Goal: Task Accomplishment & Management: Manage account settings

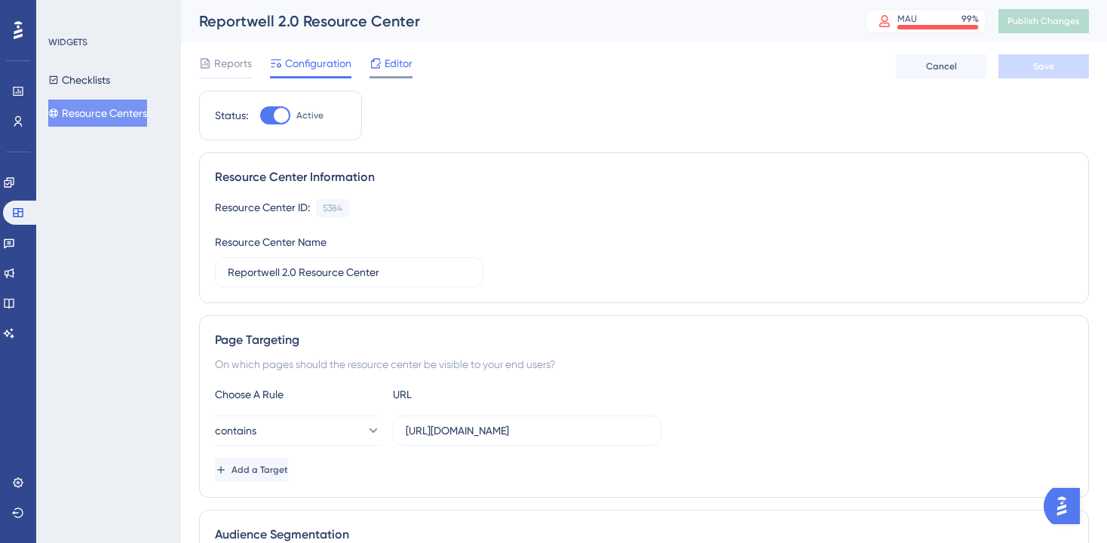
click at [400, 72] on span "Editor" at bounding box center [399, 63] width 28 height 18
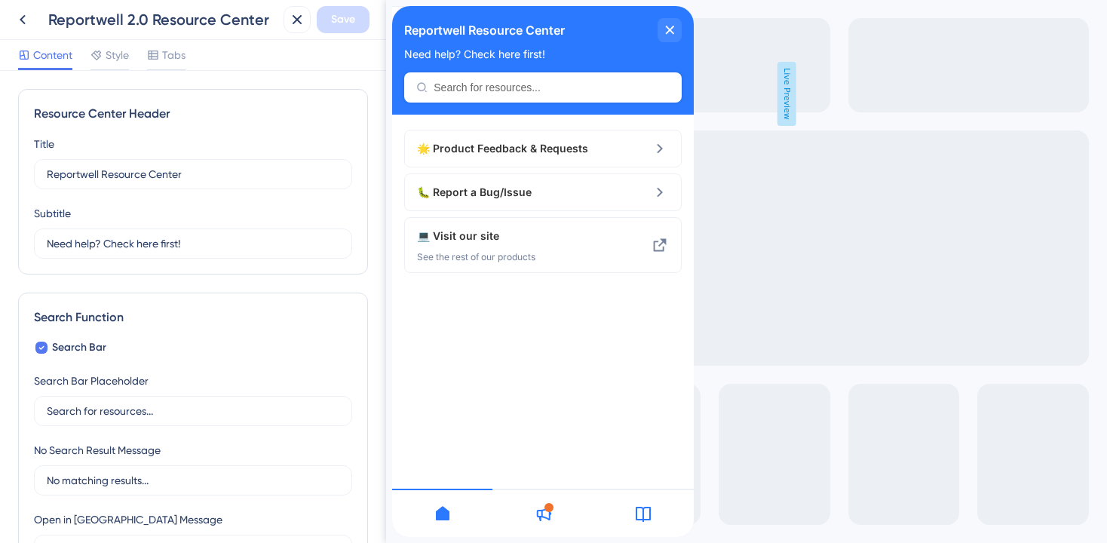
click at [87, 60] on div "Content Style Tabs" at bounding box center [101, 58] width 167 height 24
click at [110, 60] on span "Style" at bounding box center [117, 55] width 23 height 18
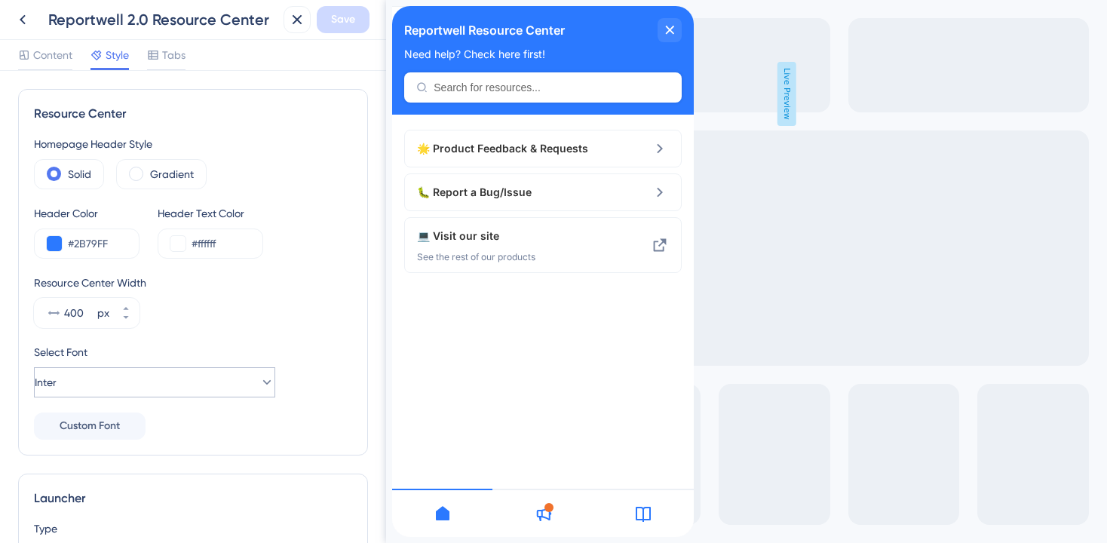
scroll to position [449, 0]
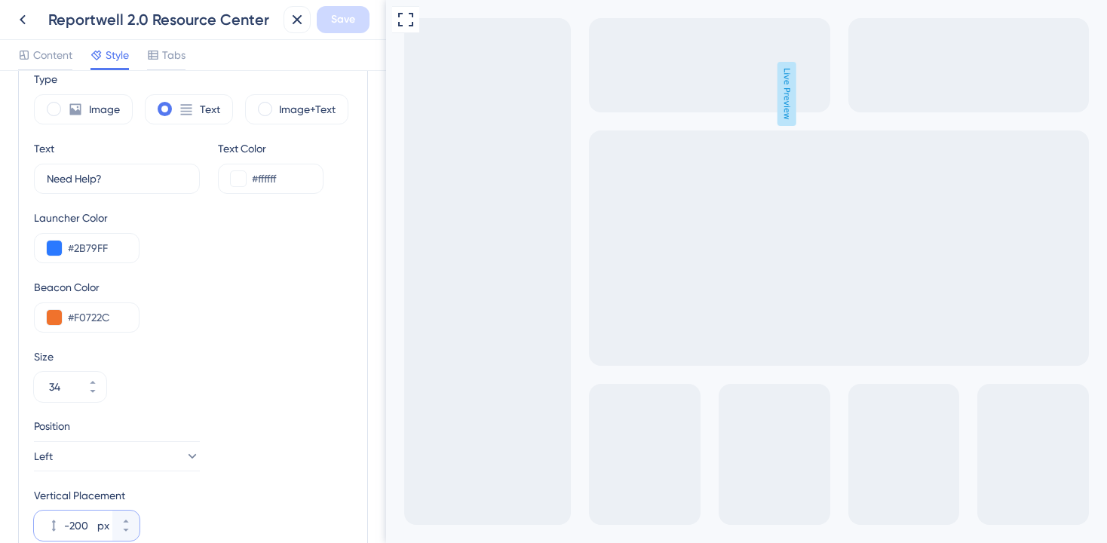
click at [77, 525] on input "-200" at bounding box center [79, 525] width 30 height 18
type input "-150"
click at [344, 25] on span "Save" at bounding box center [343, 20] width 24 height 18
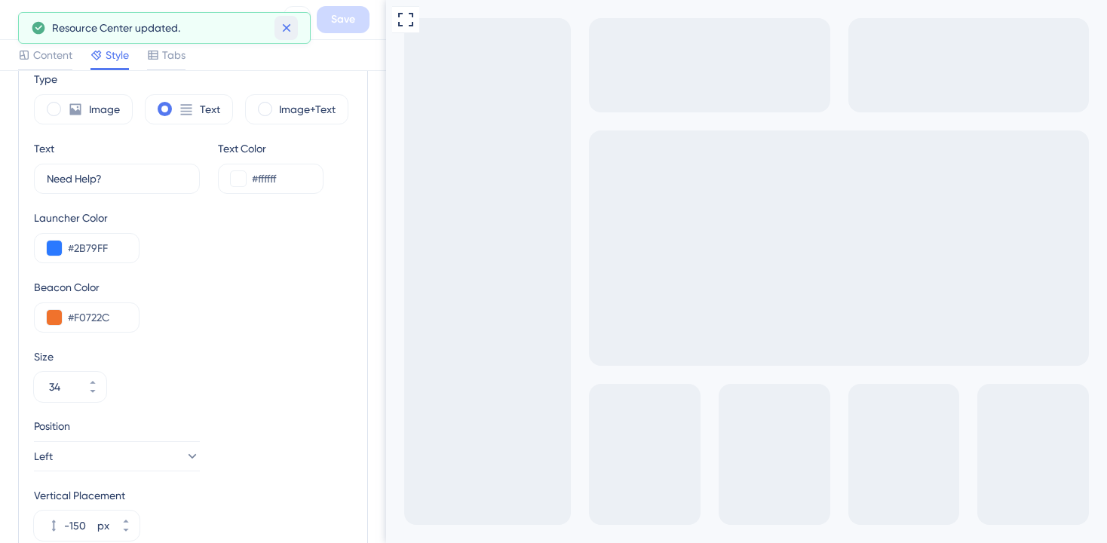
click at [292, 19] on button at bounding box center [285, 28] width 23 height 24
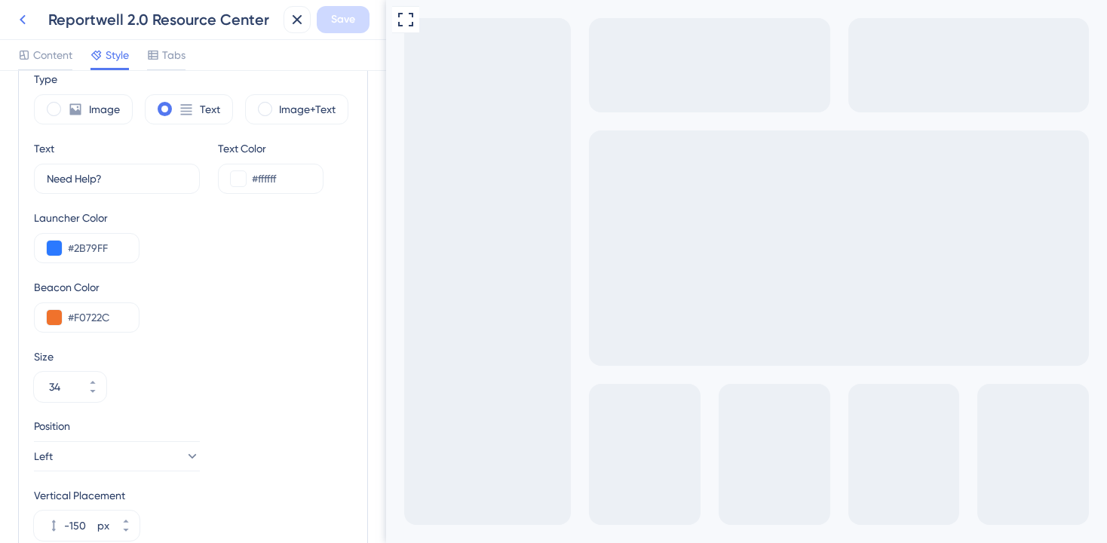
click at [23, 19] on icon at bounding box center [23, 20] width 18 height 18
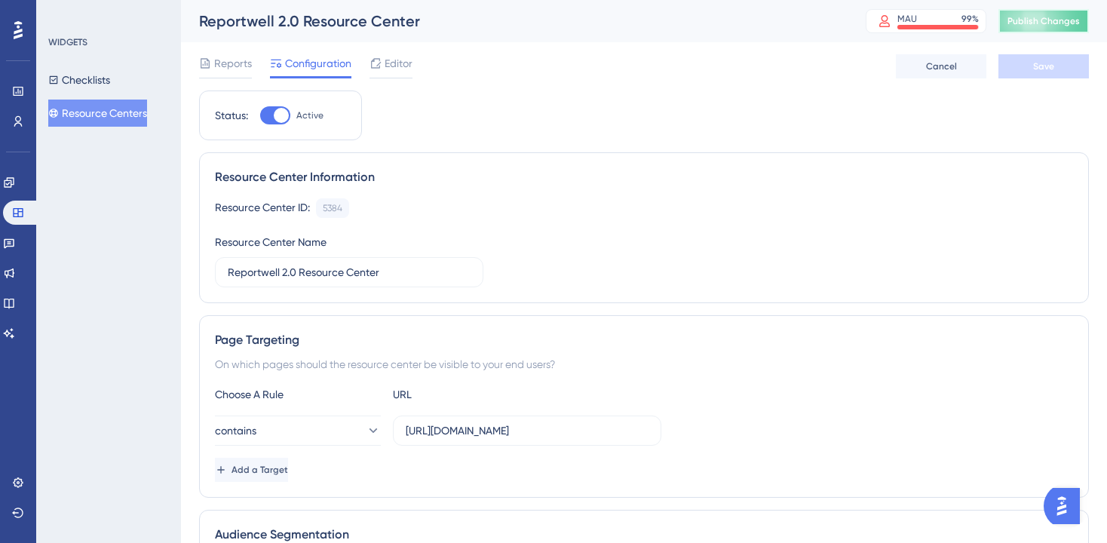
click at [1019, 16] on span "Publish Changes" at bounding box center [1043, 21] width 72 height 12
click at [382, 69] on div "Editor" at bounding box center [390, 63] width 43 height 18
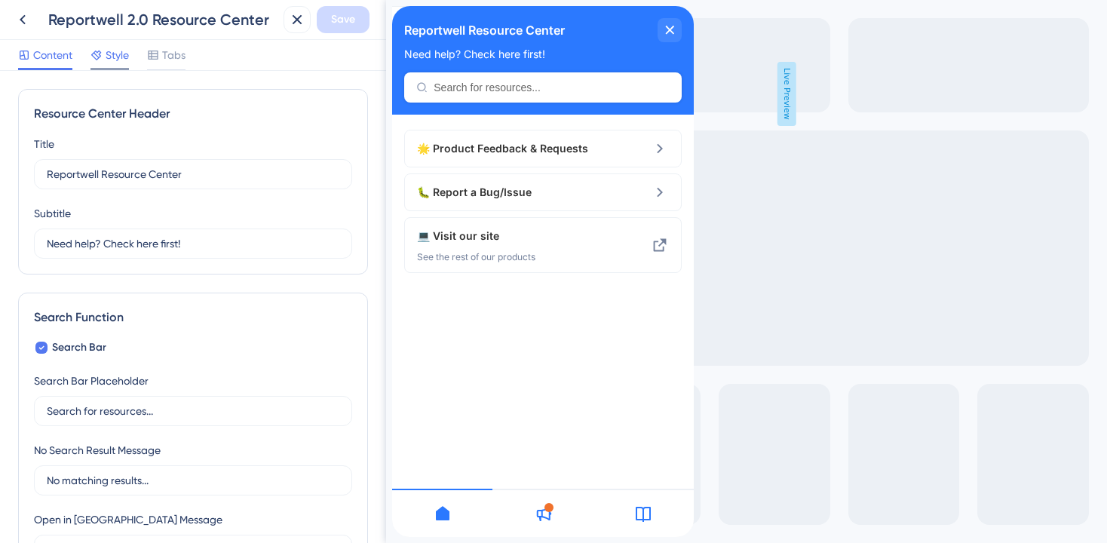
click at [110, 56] on span "Style" at bounding box center [117, 55] width 23 height 18
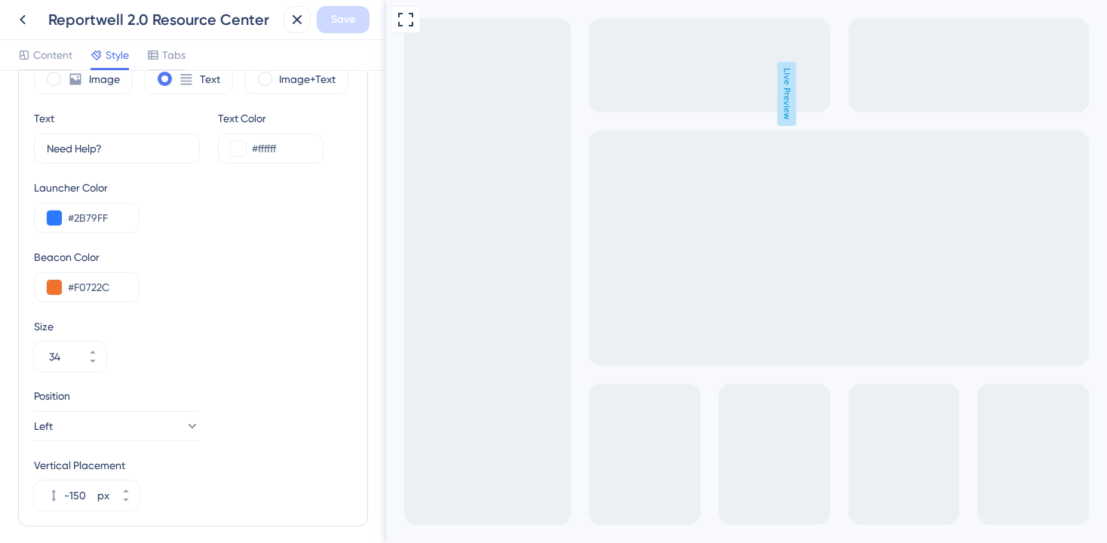
scroll to position [541, 0]
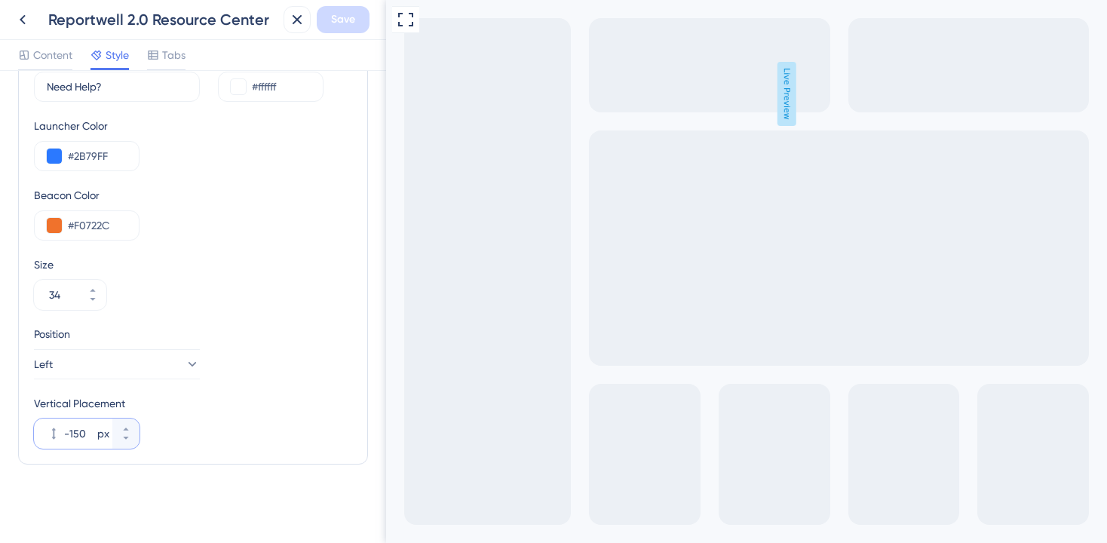
click at [87, 438] on input "-150" at bounding box center [79, 433] width 30 height 18
type input "-10"
click at [331, 15] on span "Save" at bounding box center [343, 20] width 24 height 18
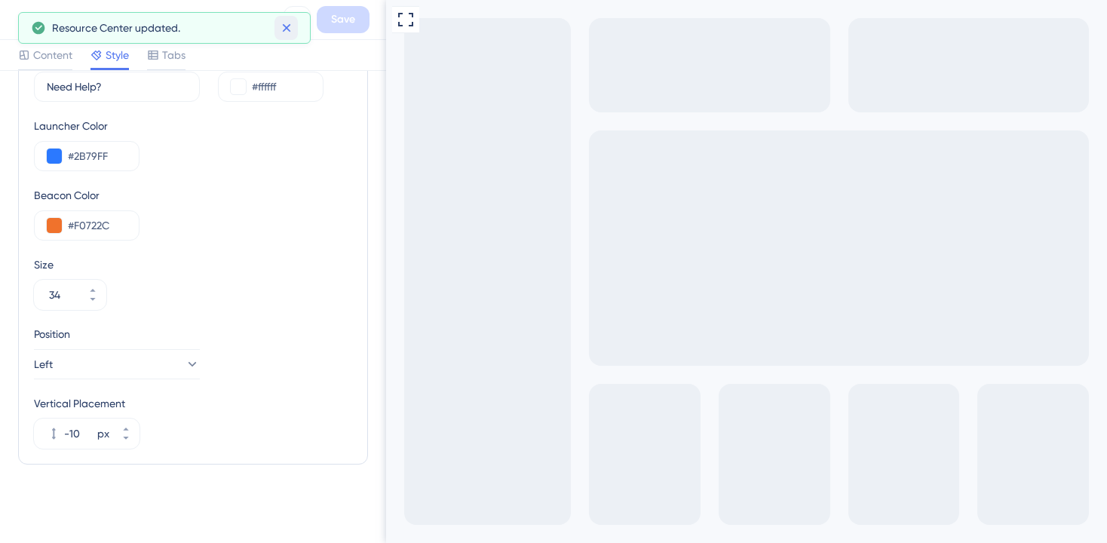
click at [287, 26] on icon at bounding box center [286, 28] width 8 height 8
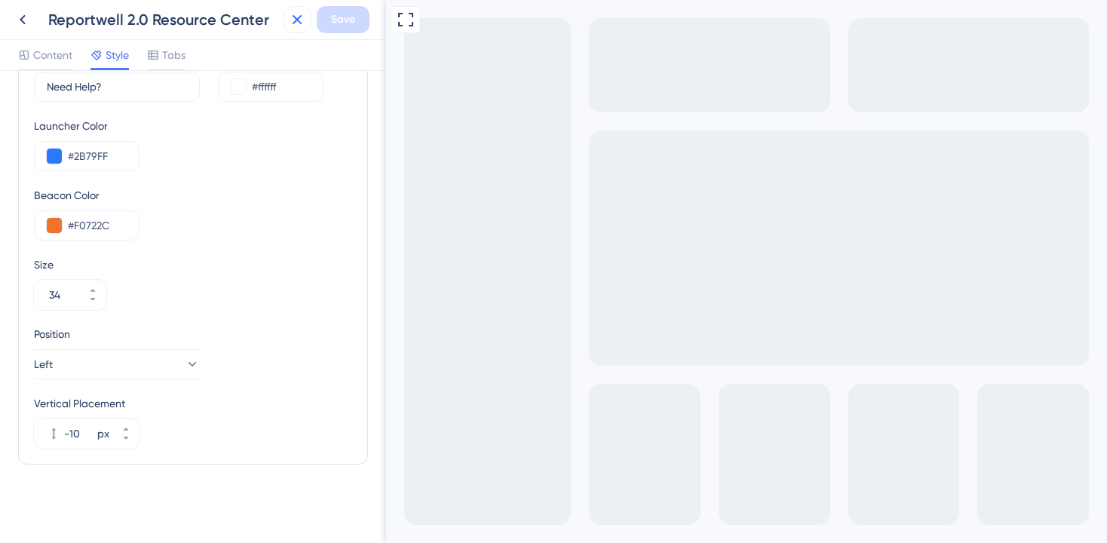
click at [291, 14] on icon at bounding box center [297, 20] width 18 height 18
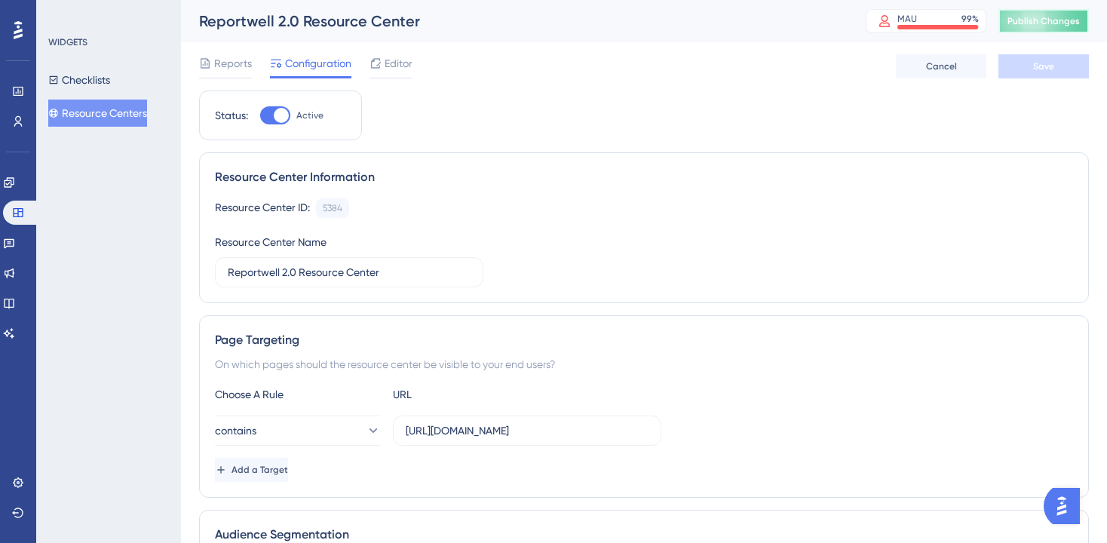
click at [1027, 20] on span "Publish Changes" at bounding box center [1043, 21] width 72 height 12
click at [393, 66] on span "Editor" at bounding box center [399, 63] width 28 height 18
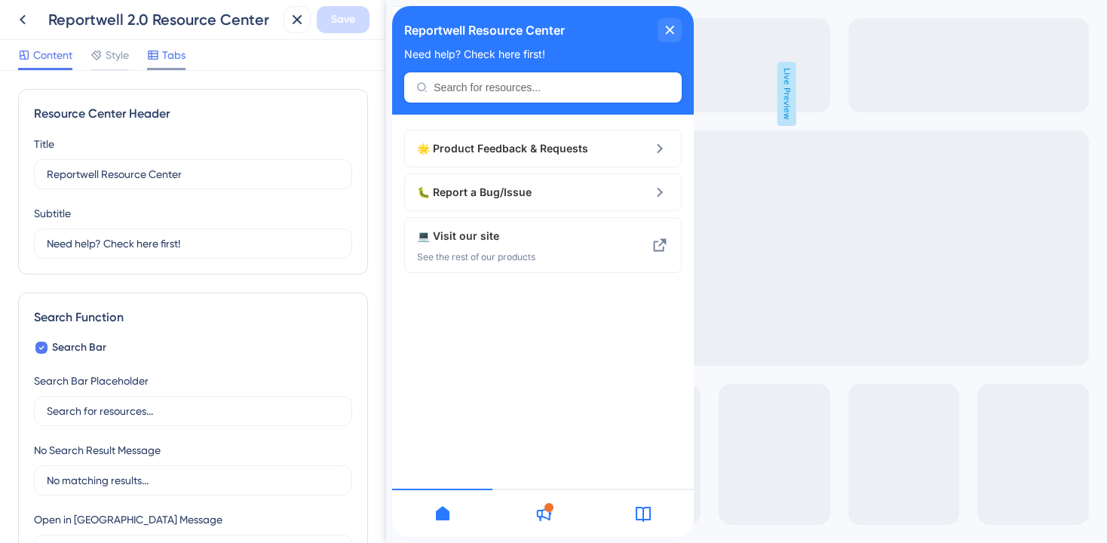
click at [165, 60] on span "Tabs" at bounding box center [173, 55] width 23 height 18
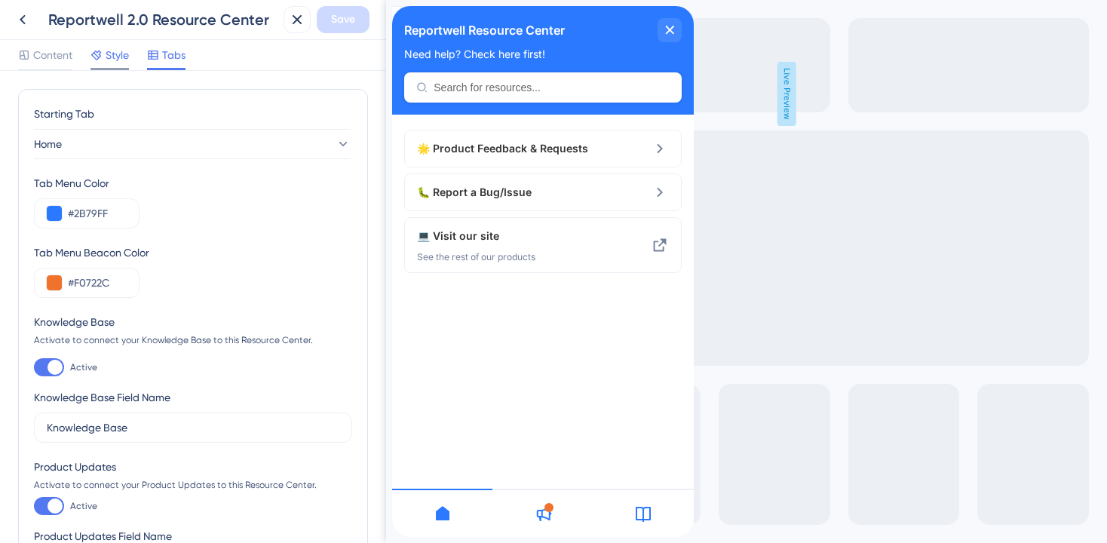
click at [109, 60] on span "Style" at bounding box center [117, 55] width 23 height 18
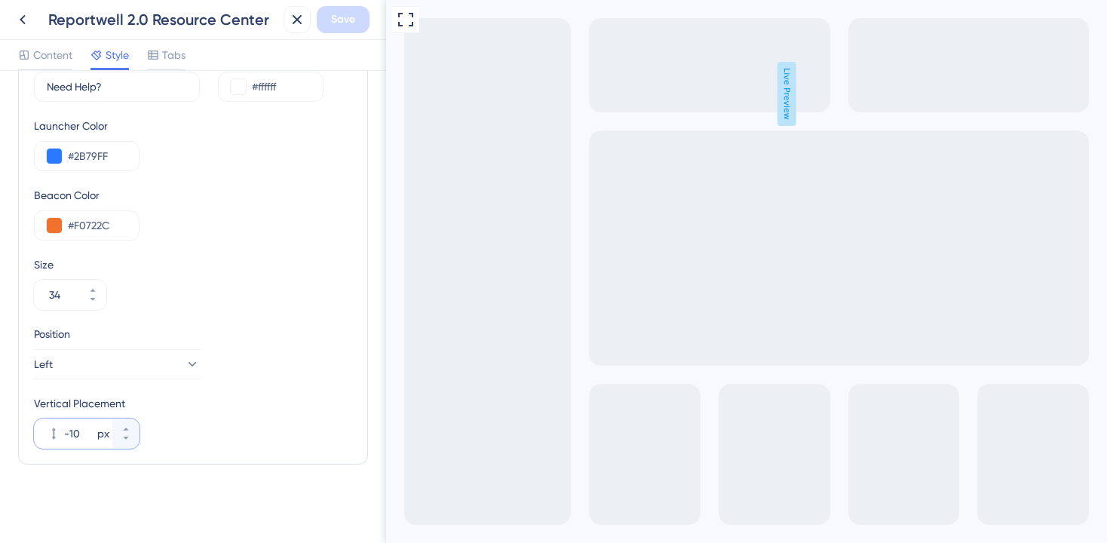
click at [76, 437] on input "-10" at bounding box center [79, 433] width 30 height 18
type input "-200"
click at [338, 20] on span "Save" at bounding box center [343, 20] width 24 height 18
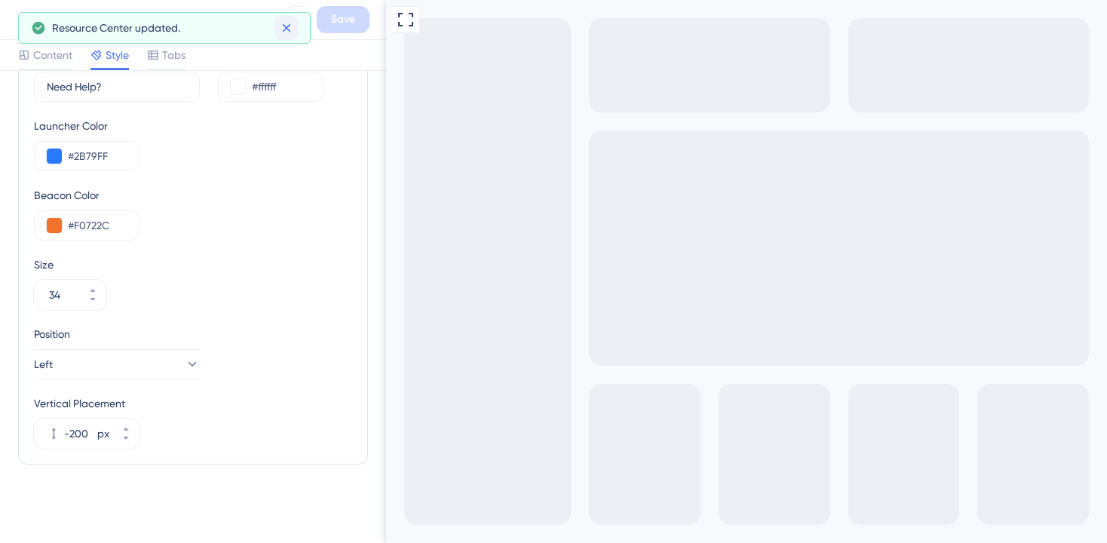
click at [286, 21] on icon at bounding box center [286, 27] width 15 height 15
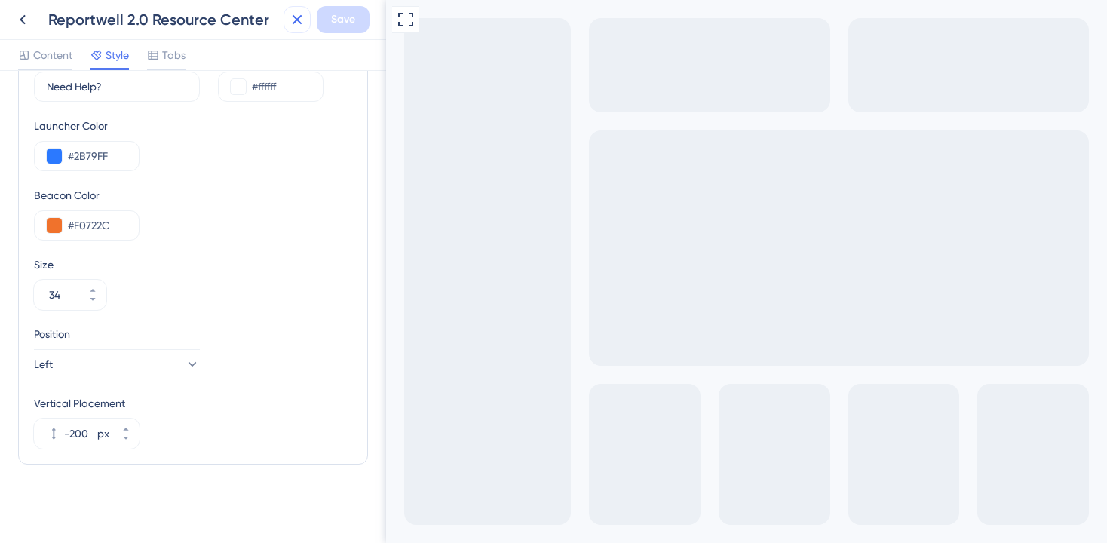
click at [298, 17] on icon at bounding box center [297, 20] width 18 height 18
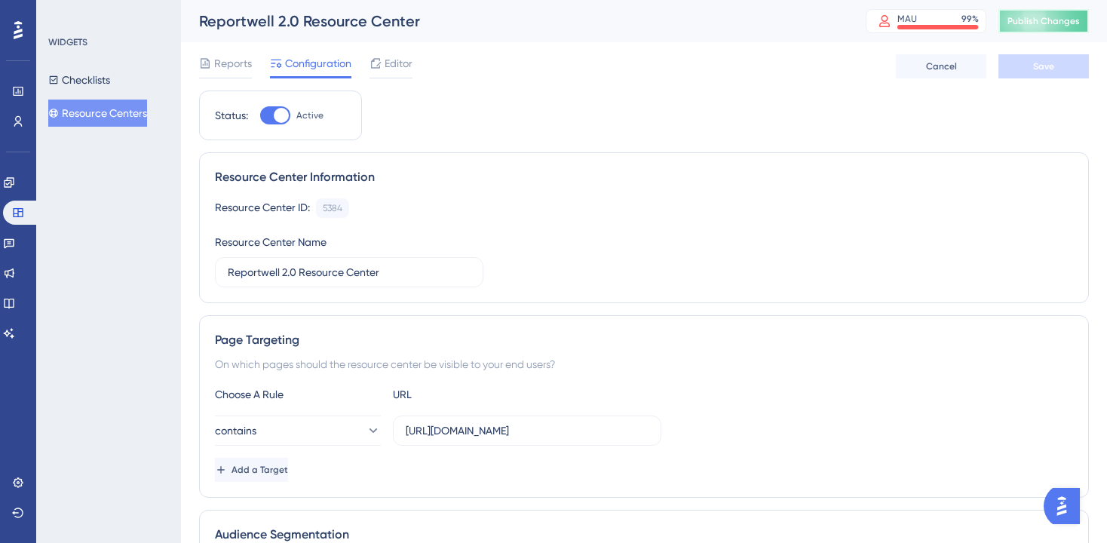
click at [1051, 22] on span "Publish Changes" at bounding box center [1043, 21] width 72 height 12
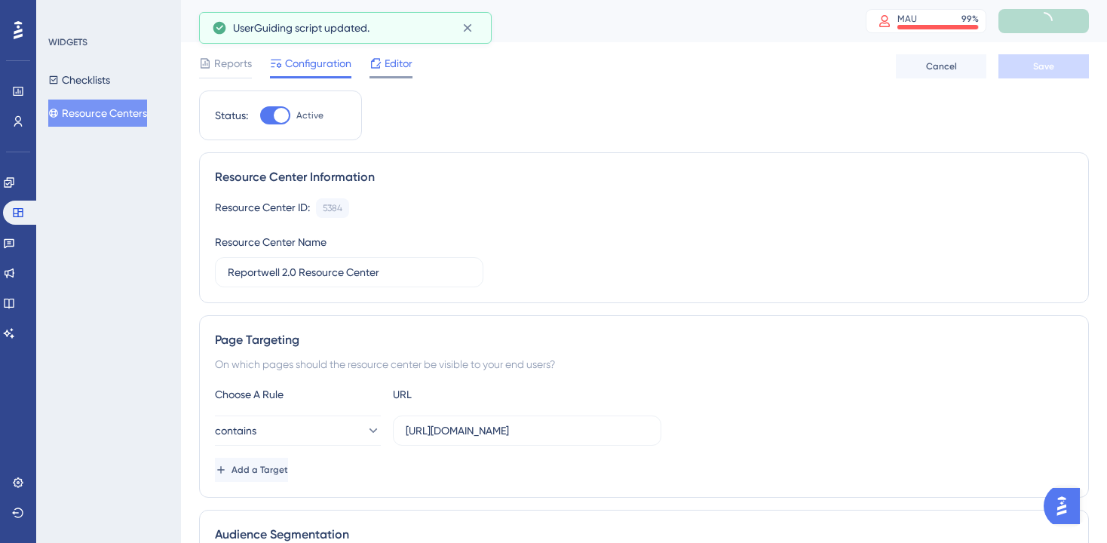
click at [399, 65] on span "Editor" at bounding box center [399, 63] width 28 height 18
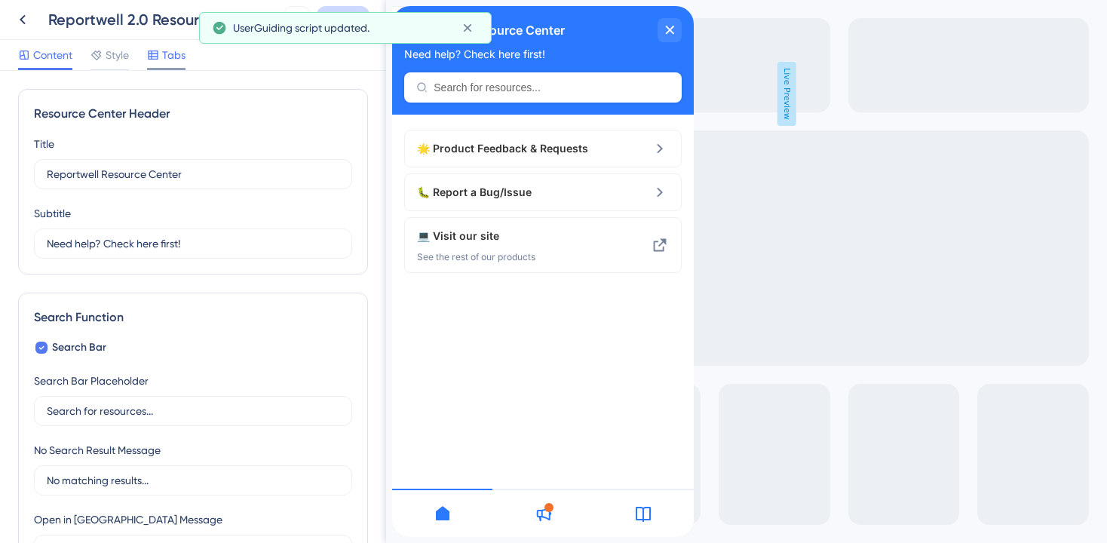
click at [162, 52] on div "Tabs" at bounding box center [166, 55] width 38 height 18
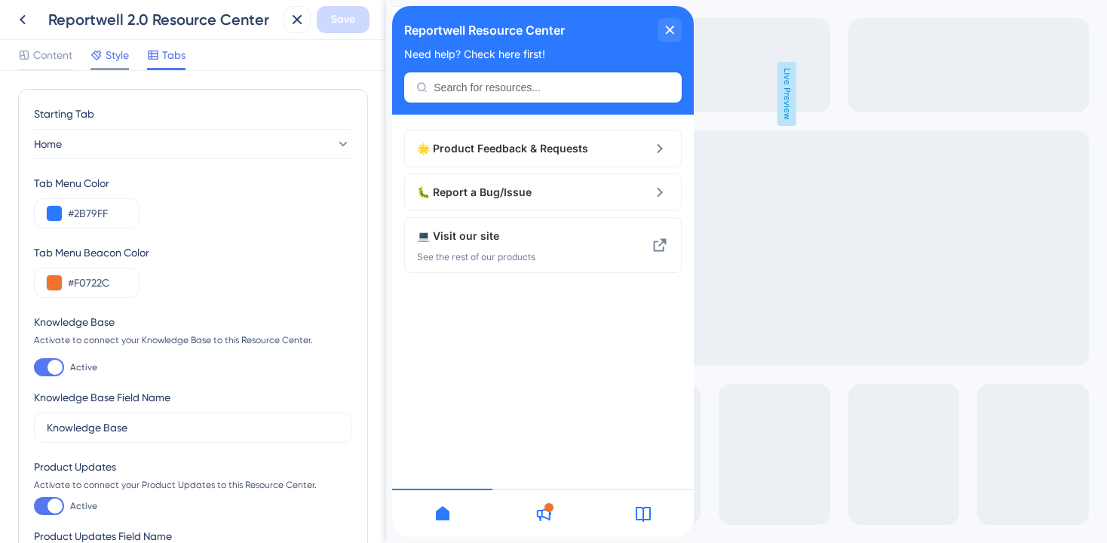
click at [116, 57] on span "Style" at bounding box center [117, 55] width 23 height 18
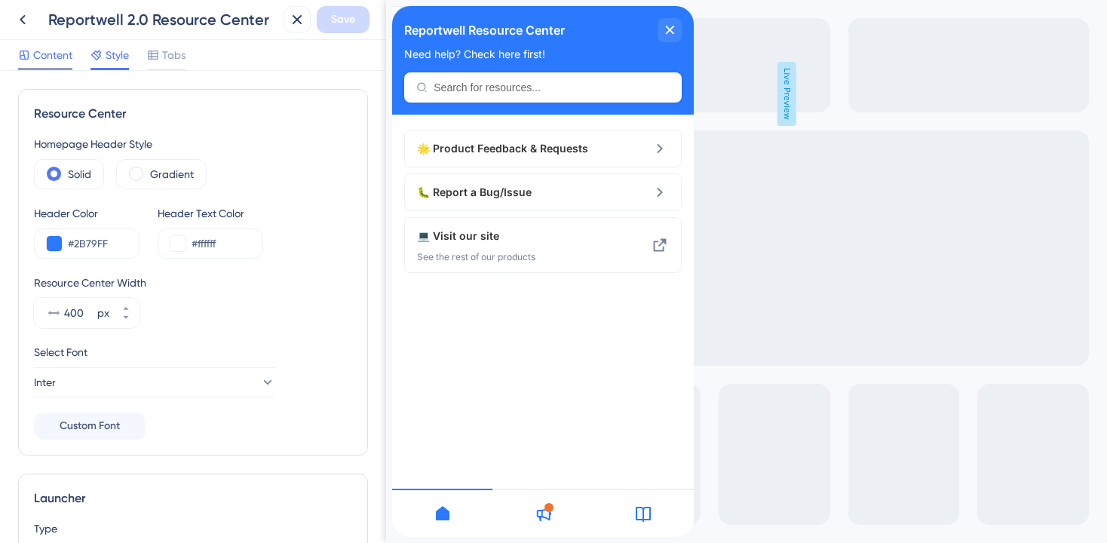
click at [40, 50] on span "Content" at bounding box center [52, 55] width 39 height 18
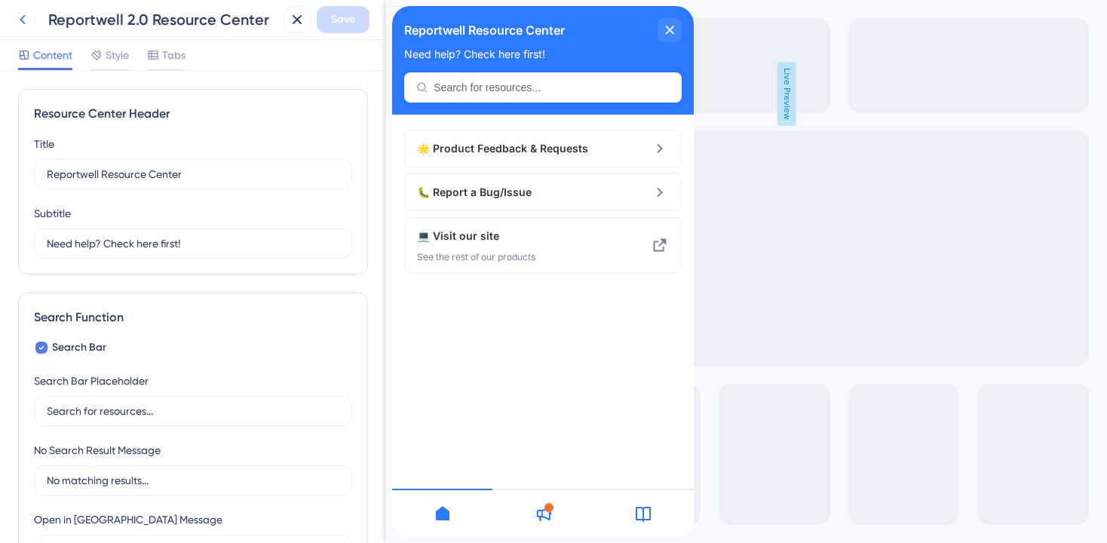
click at [30, 27] on icon at bounding box center [23, 20] width 18 height 18
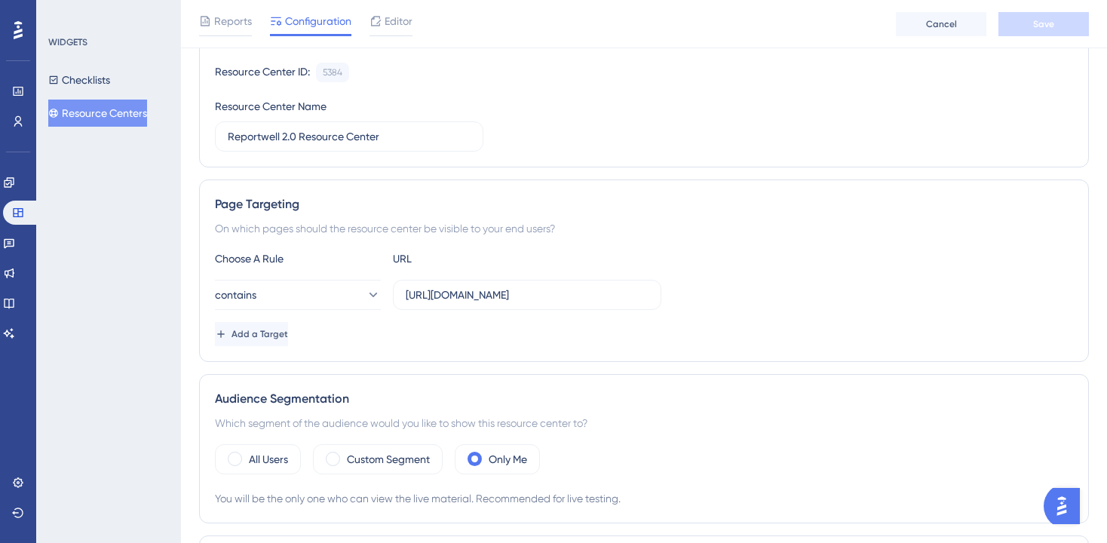
scroll to position [201, 0]
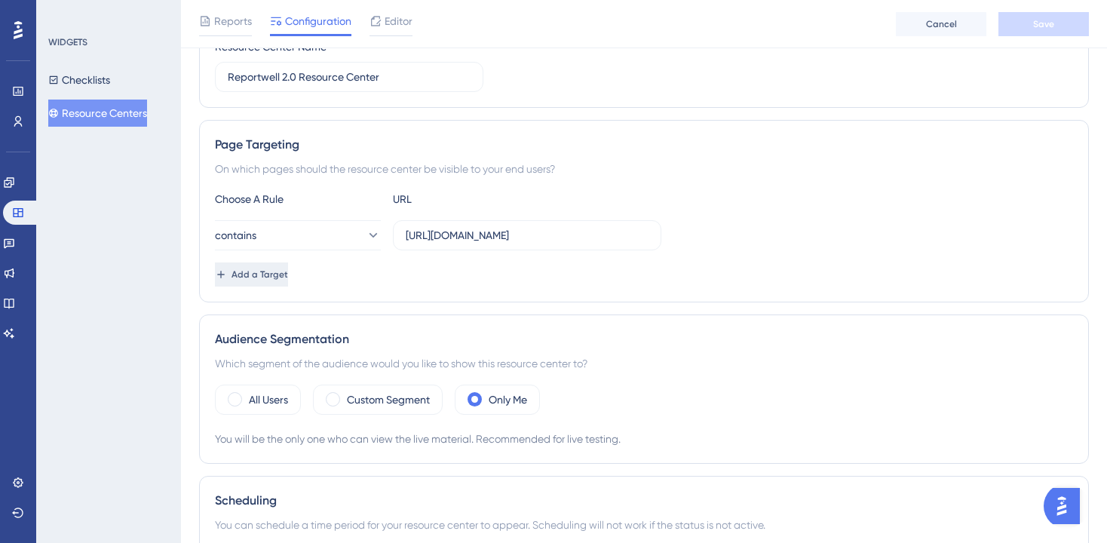
click at [288, 280] on button "Add a Target" at bounding box center [251, 274] width 73 height 24
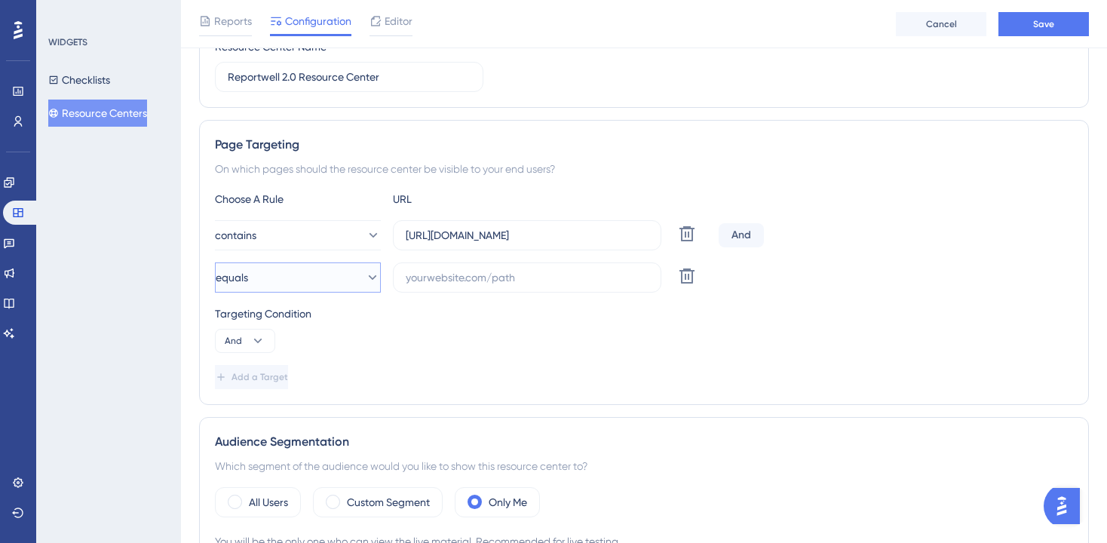
click at [299, 280] on button "equals" at bounding box center [298, 277] width 166 height 30
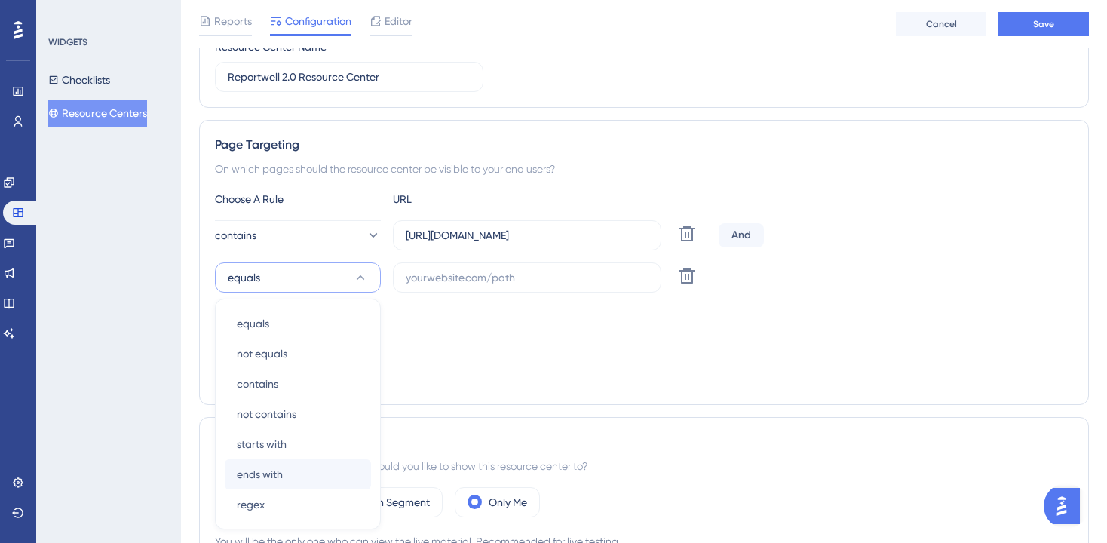
scroll to position [344, 0]
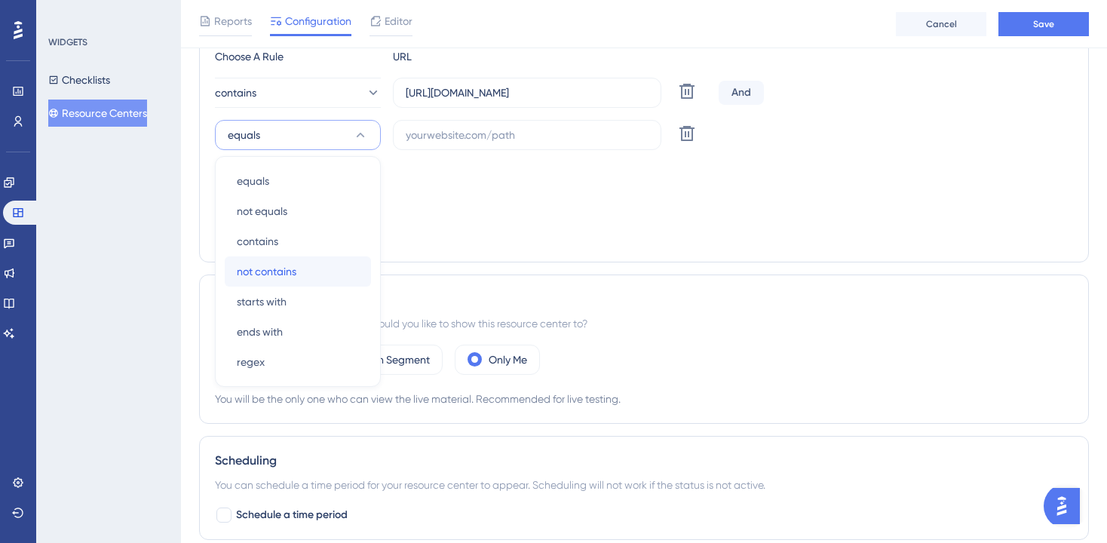
click at [271, 274] on span "not contains" at bounding box center [267, 271] width 60 height 18
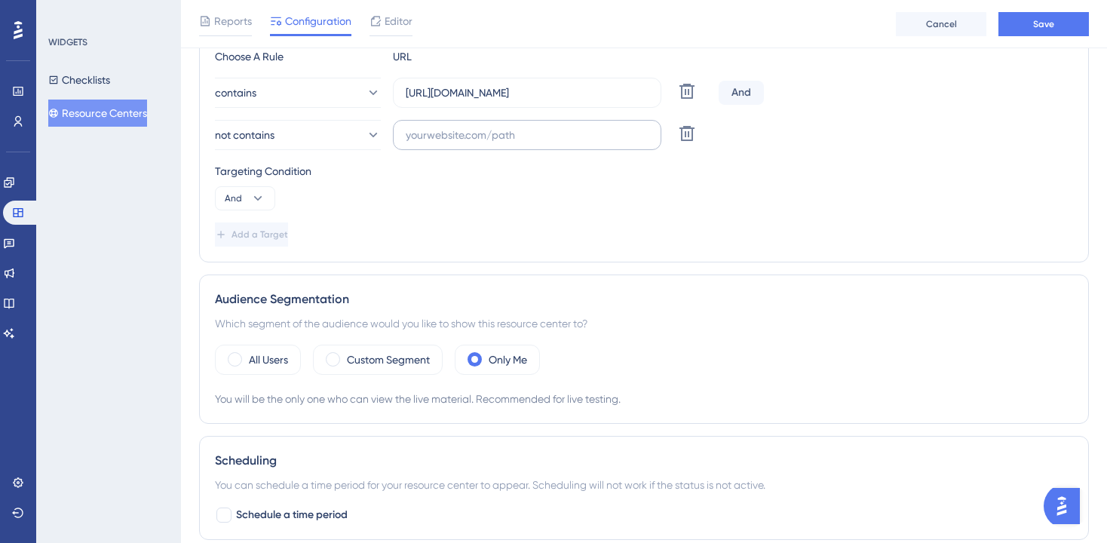
click at [424, 143] on label at bounding box center [527, 135] width 268 height 30
click at [424, 143] on input "text" at bounding box center [527, 135] width 243 height 17
click at [459, 94] on input "[URL][DOMAIN_NAME]" at bounding box center [527, 92] width 243 height 17
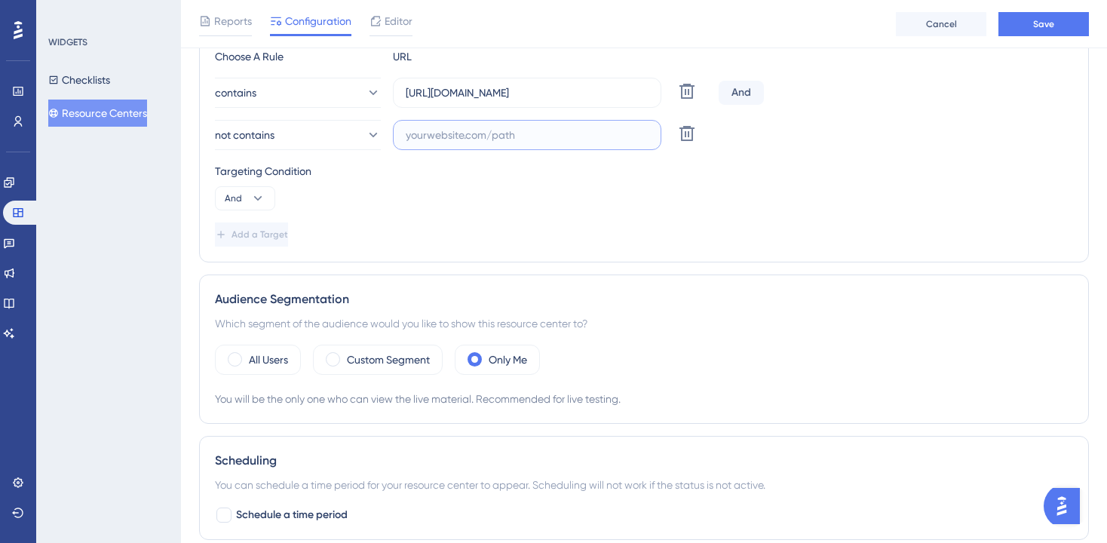
click at [470, 129] on input "text" at bounding box center [527, 135] width 243 height 17
paste input "[URL][DOMAIN_NAME]"
type input "[URL][DOMAIN_NAME]"
click at [660, 176] on div "Targeting Condition" at bounding box center [644, 171] width 858 height 18
click at [1021, 30] on button "Save" at bounding box center [1043, 24] width 90 height 24
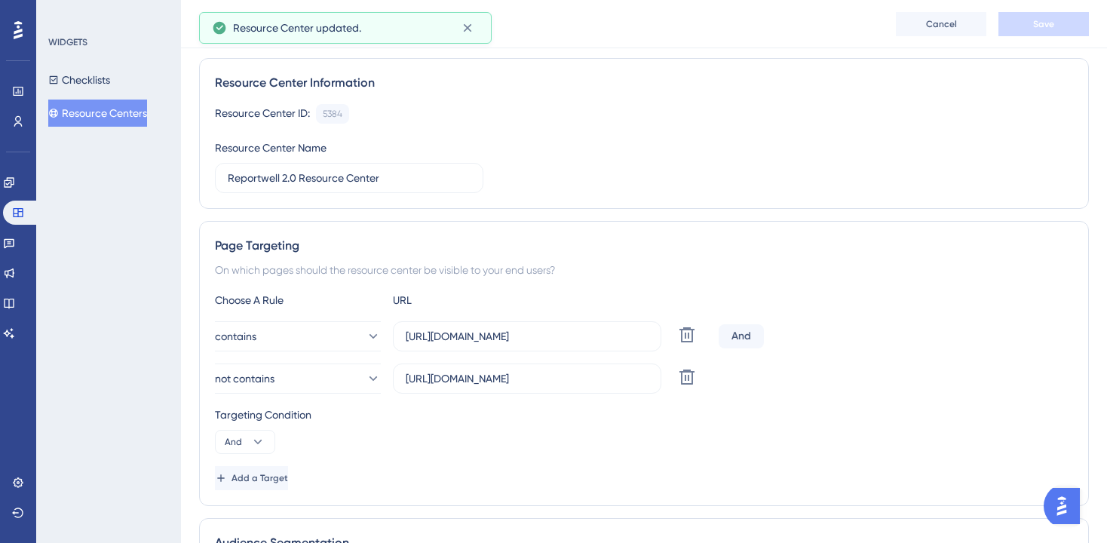
scroll to position [0, 0]
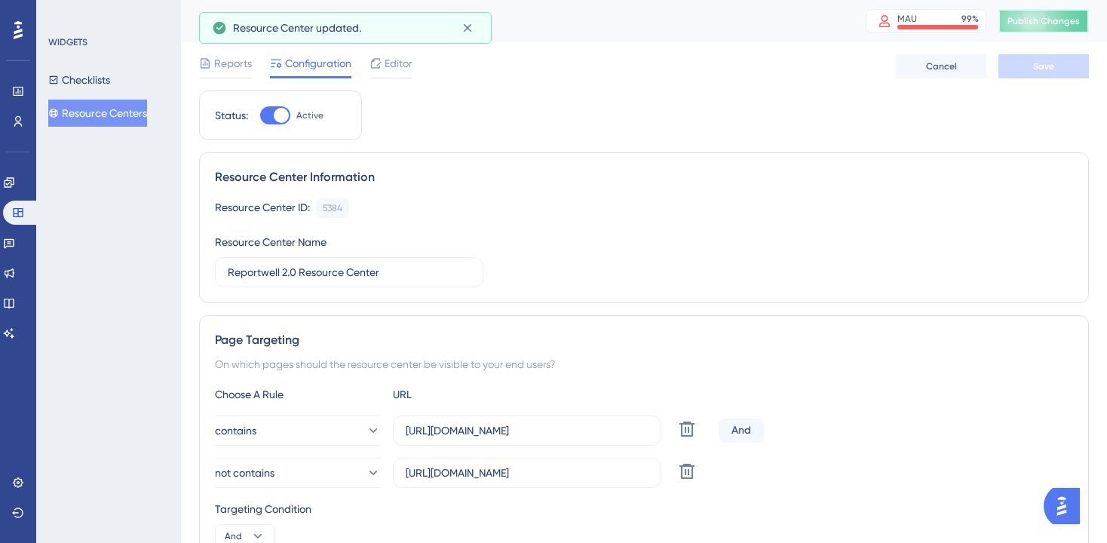
click at [1026, 19] on span "Publish Changes" at bounding box center [1043, 21] width 72 height 12
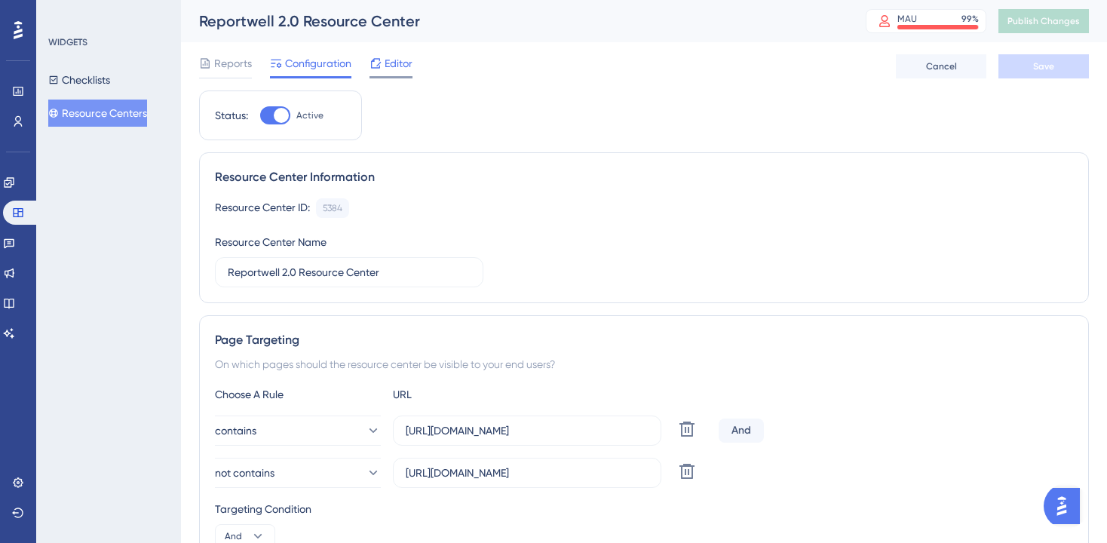
click at [403, 68] on span "Editor" at bounding box center [399, 63] width 28 height 18
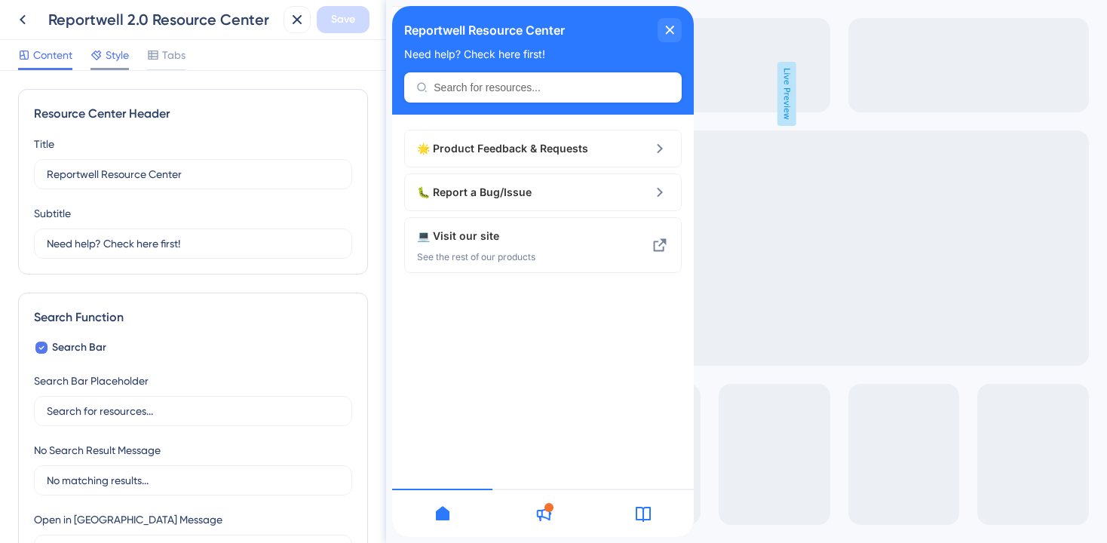
click at [105, 58] on div "Style" at bounding box center [109, 55] width 38 height 18
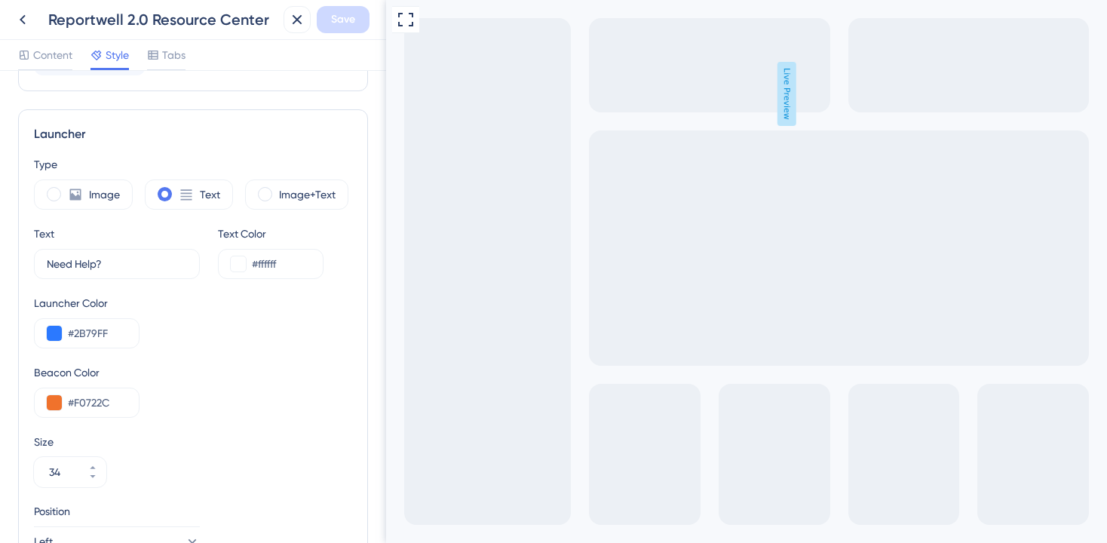
scroll to position [541, 0]
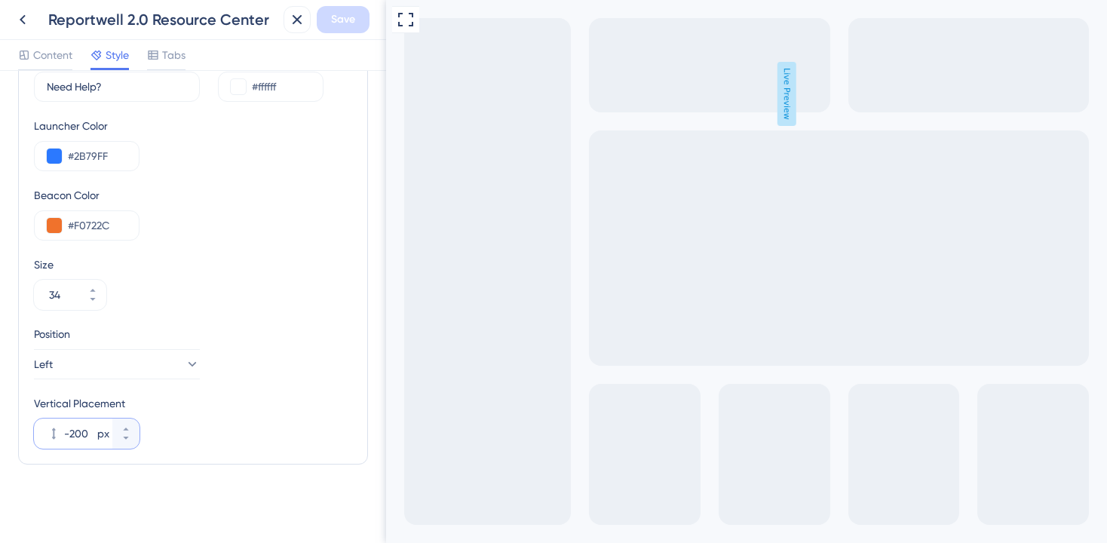
click at [76, 434] on input "-200" at bounding box center [79, 433] width 30 height 18
type input "-250"
click at [350, 21] on span "Save" at bounding box center [343, 20] width 24 height 18
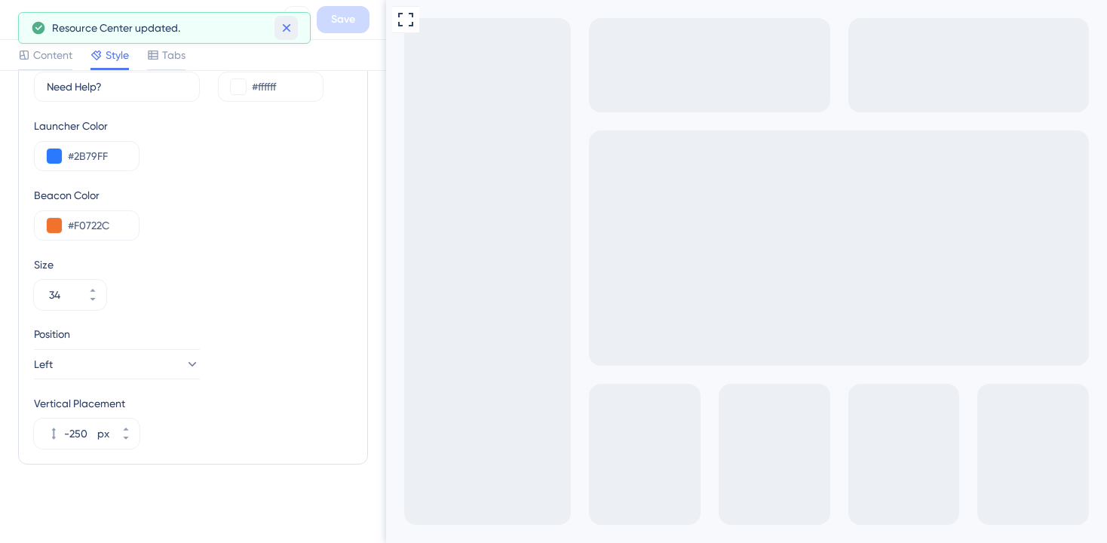
click at [285, 30] on icon at bounding box center [286, 27] width 15 height 15
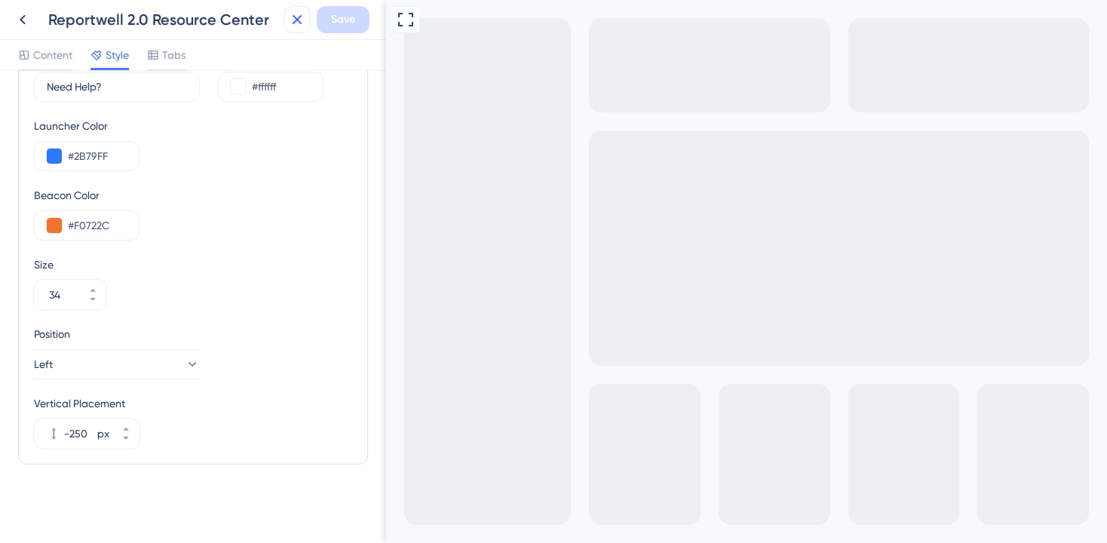
click at [310, 23] on button at bounding box center [296, 19] width 27 height 27
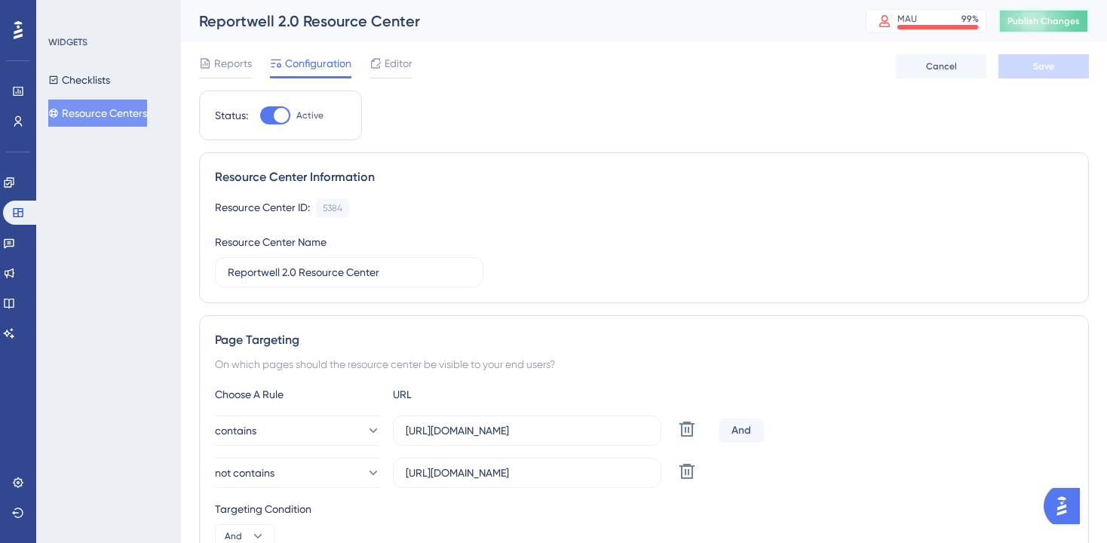
click at [1049, 26] on span "Publish Changes" at bounding box center [1043, 21] width 72 height 12
